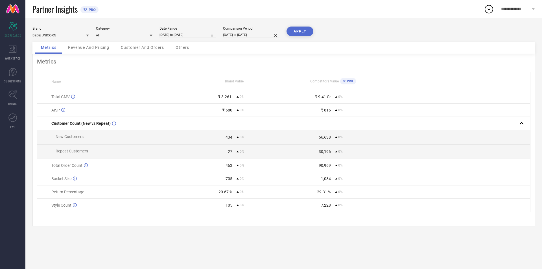
click at [300, 36] on button "APPLY" at bounding box center [300, 32] width 27 height 10
click at [185, 35] on input "[DATE] to [DATE]" at bounding box center [188, 35] width 56 height 6
select select "6"
select select "2025"
select select "7"
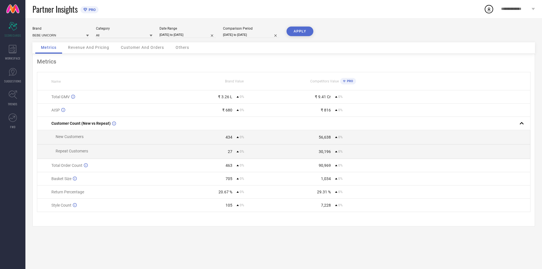
select select "2025"
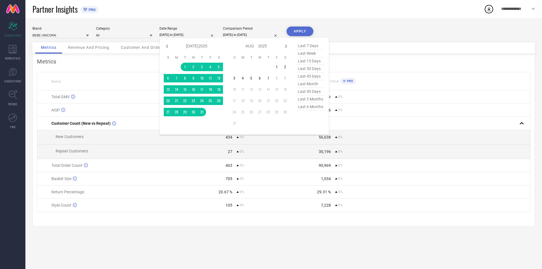
click at [306, 19] on div "Brand BEBE UNICORN Category All Date Range [DATE] to [DATE] Jan Feb Mar Apr May…" at bounding box center [283, 143] width 517 height 251
